Goal: Submit feedback/report problem

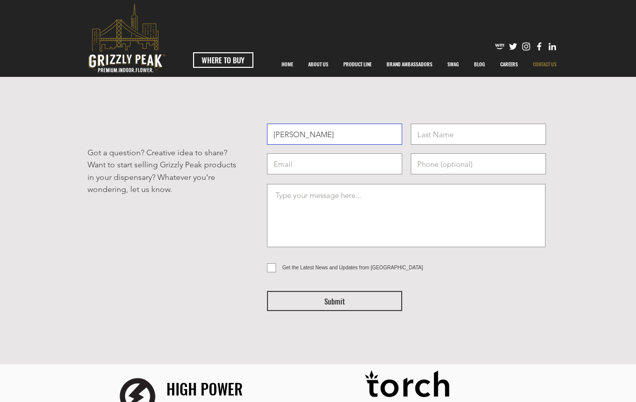
type input "[PERSON_NAME]"
type input "[PERSON_NAME][EMAIL_ADDRESS][PERSON_NAME][DOMAIN_NAME]"
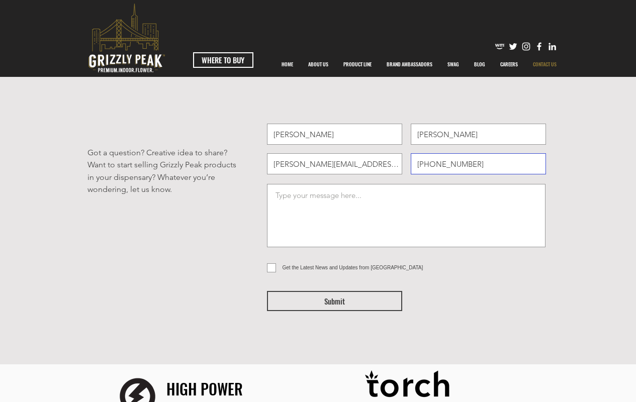
type input "[PHONE_NUMBER]"
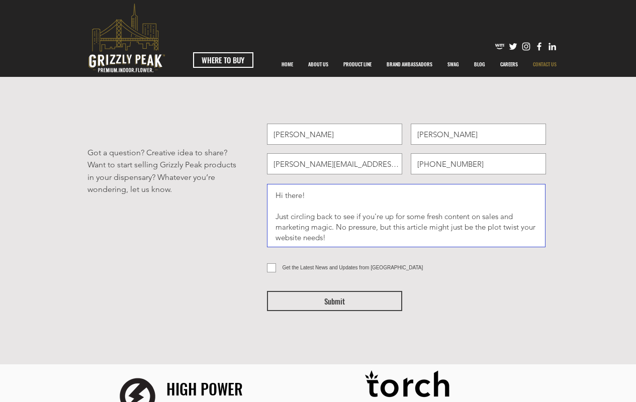
scroll to position [28, 0]
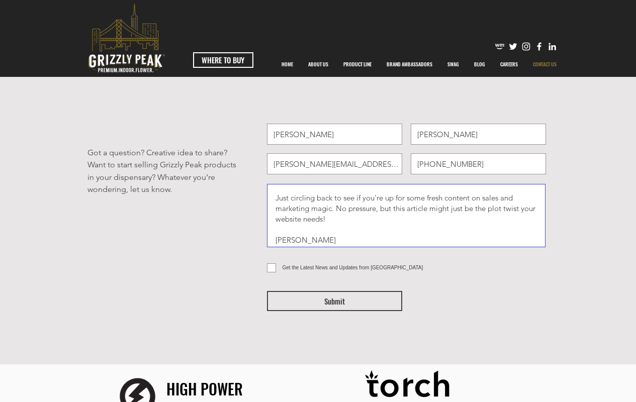
type textarea "Hi there! Just circling back to see if you're up for some fresh content on sale…"
